Goal: Transaction & Acquisition: Purchase product/service

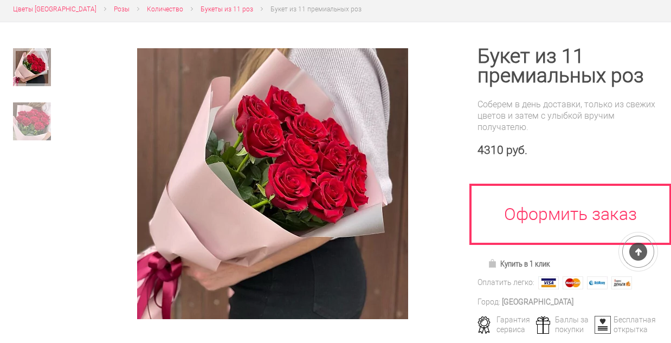
scroll to position [144, 0]
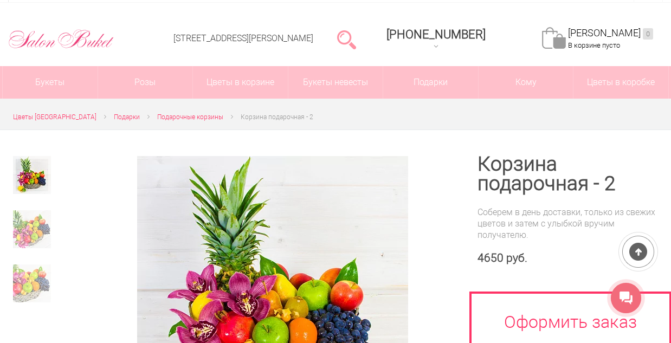
scroll to position [144, 0]
